Goal: Task Accomplishment & Management: Complete application form

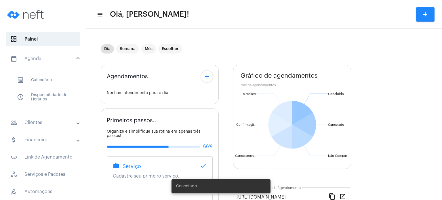
click at [38, 80] on span "calendar_month_outlined Calendário" at bounding box center [42, 80] width 61 height 14
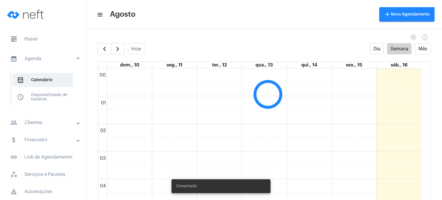
scroll to position [166, 0]
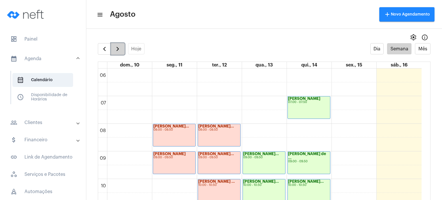
click at [120, 46] on span "button" at bounding box center [117, 48] width 7 height 7
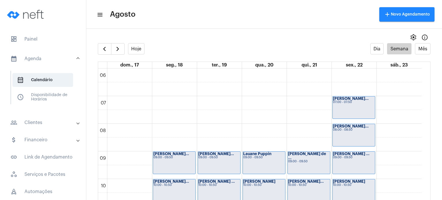
click at [154, 39] on div "settings info_outlined" at bounding box center [263, 38] width 355 height 12
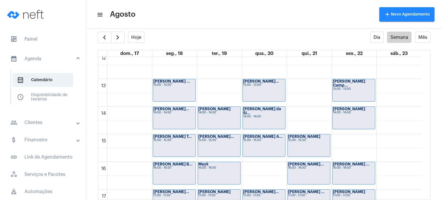
scroll to position [337, 0]
click at [363, 139] on div "00 01 02 03 04 05 06 07 08 09 10 11 12 13 14 15 16 17 18 19 20 21 22 23 [PERSON…" at bounding box center [259, 51] width 323 height 663
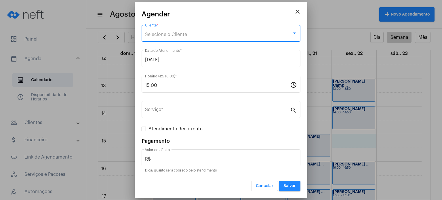
click at [234, 37] on div "Selecione o Cliente" at bounding box center [218, 34] width 147 height 5
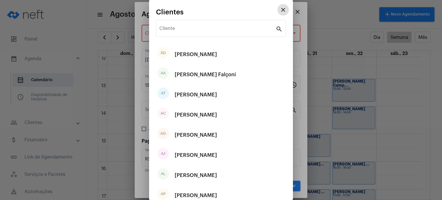
click at [237, 30] on input "Cliente" at bounding box center [217, 29] width 116 height 5
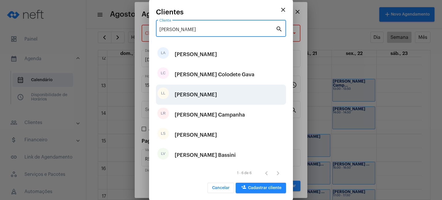
type input "[PERSON_NAME]"
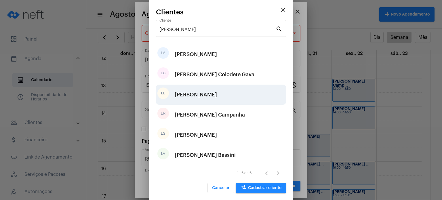
click at [246, 97] on div "[PERSON_NAME]" at bounding box center [221, 95] width 130 height 20
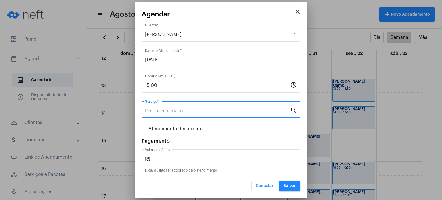
click at [232, 110] on input "Serviço *" at bounding box center [217, 110] width 145 height 5
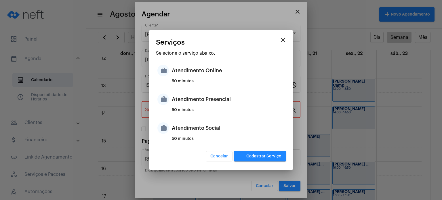
click at [232, 110] on div "50 minutos" at bounding box center [228, 112] width 113 height 9
type input "Atendimento Presencial"
type input "R$ 170"
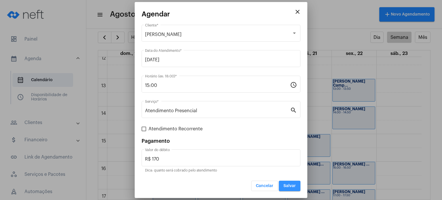
click at [282, 183] on button "Salvar" at bounding box center [290, 186] width 22 height 10
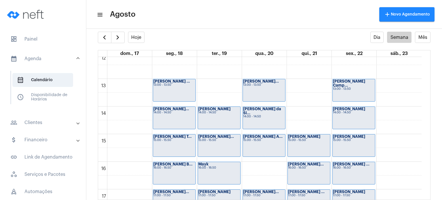
scroll to position [212, 0]
